Goal: Task Accomplishment & Management: Manage account settings

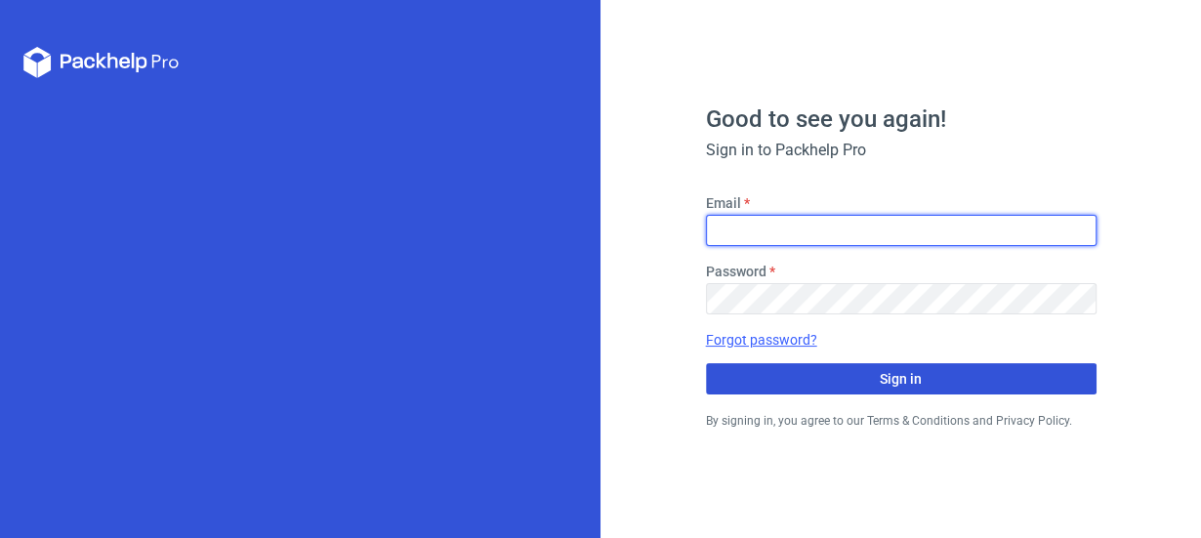
type input "[EMAIL_ADDRESS][DOMAIN_NAME]"
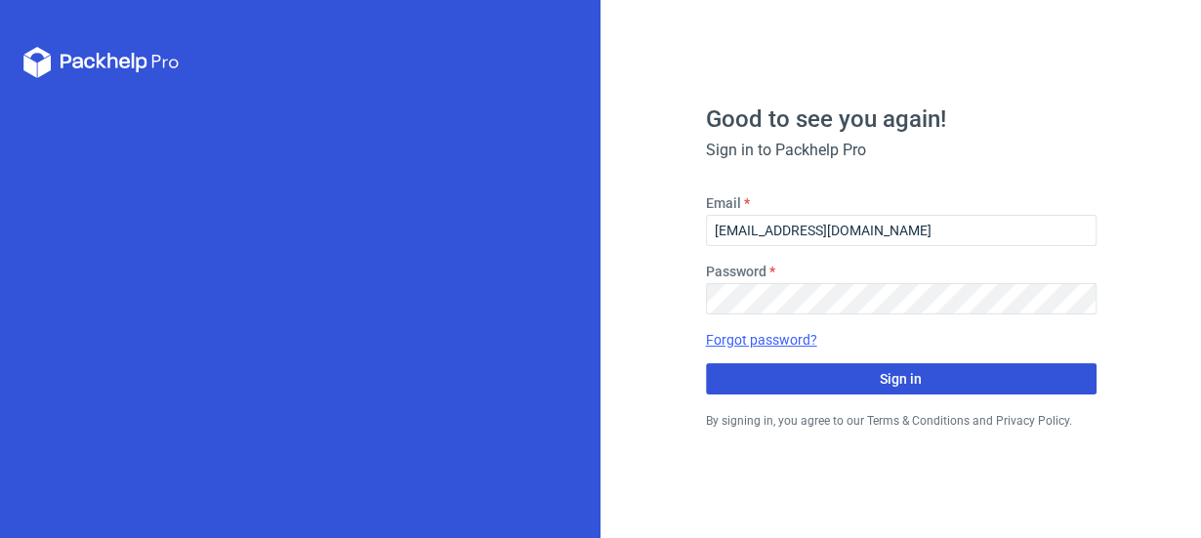
click at [806, 379] on button "Sign in" at bounding box center [901, 378] width 391 height 31
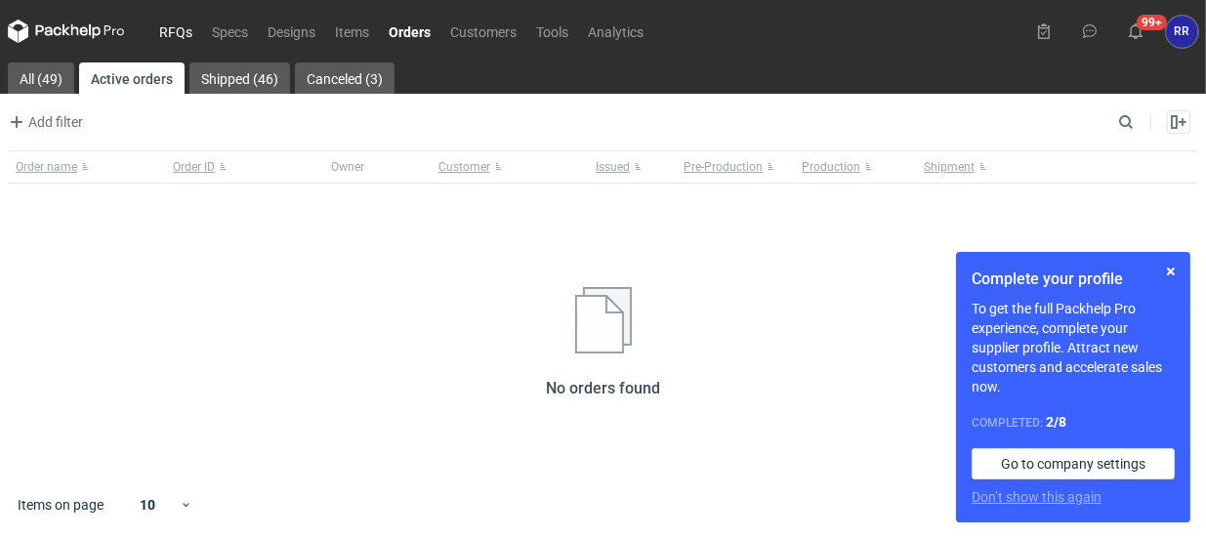
click at [179, 37] on link "RFQs" at bounding box center [175, 31] width 53 height 23
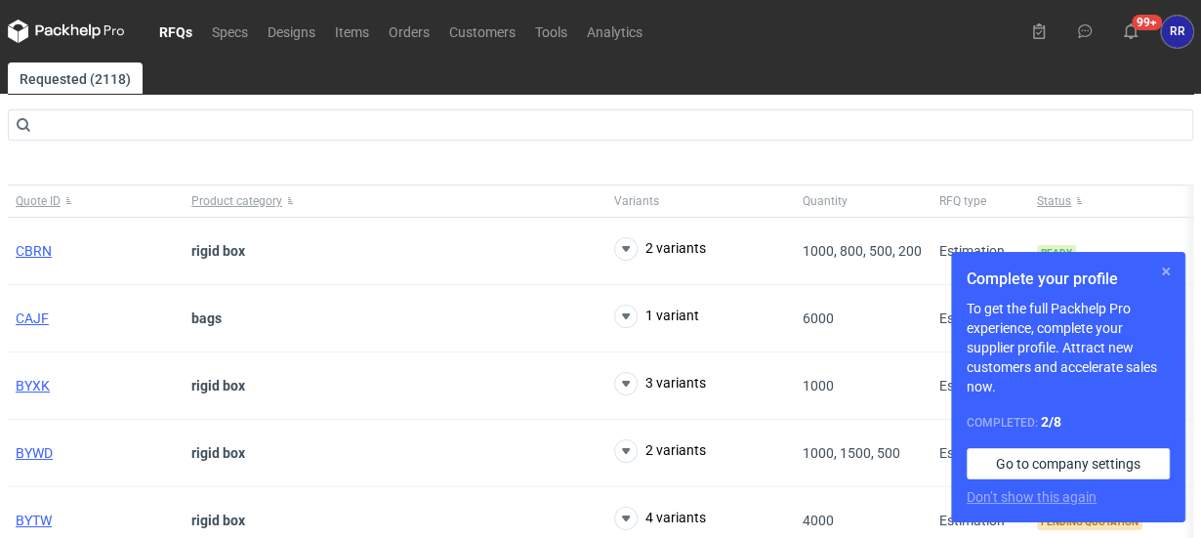
click at [1163, 272] on button "button" at bounding box center [1166, 271] width 23 height 23
